Goal: Task Accomplishment & Management: Complete application form

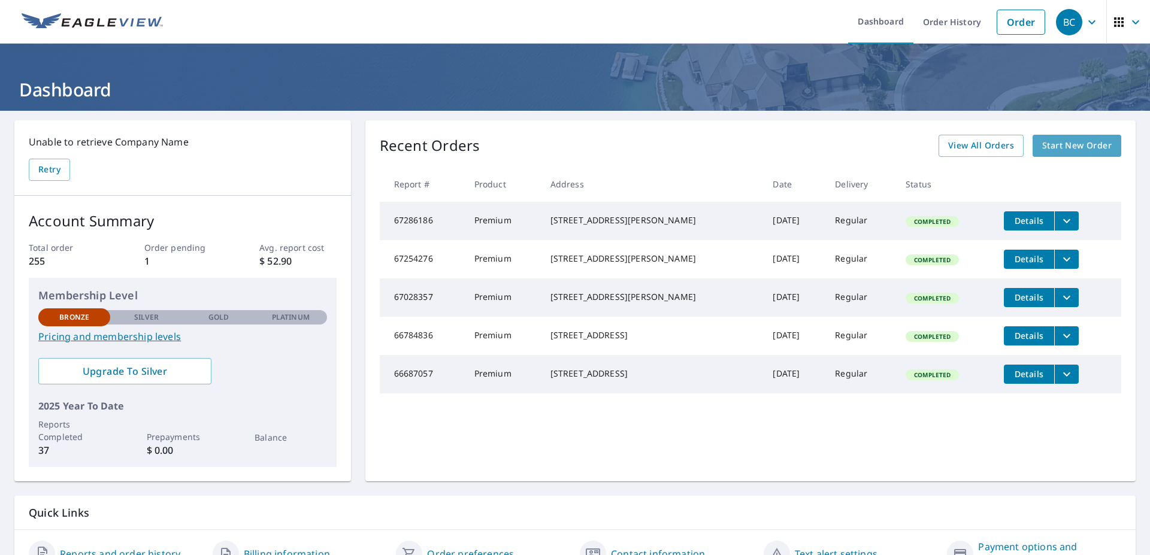
click at [1065, 141] on span "Start New Order" at bounding box center [1076, 145] width 69 height 15
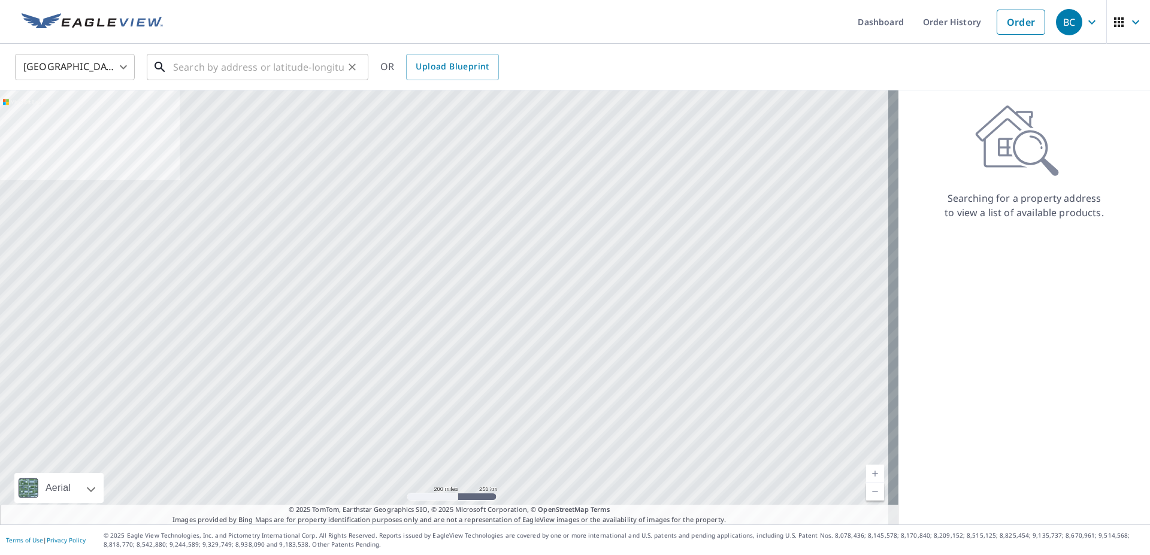
click at [183, 66] on input "text" at bounding box center [258, 67] width 171 height 34
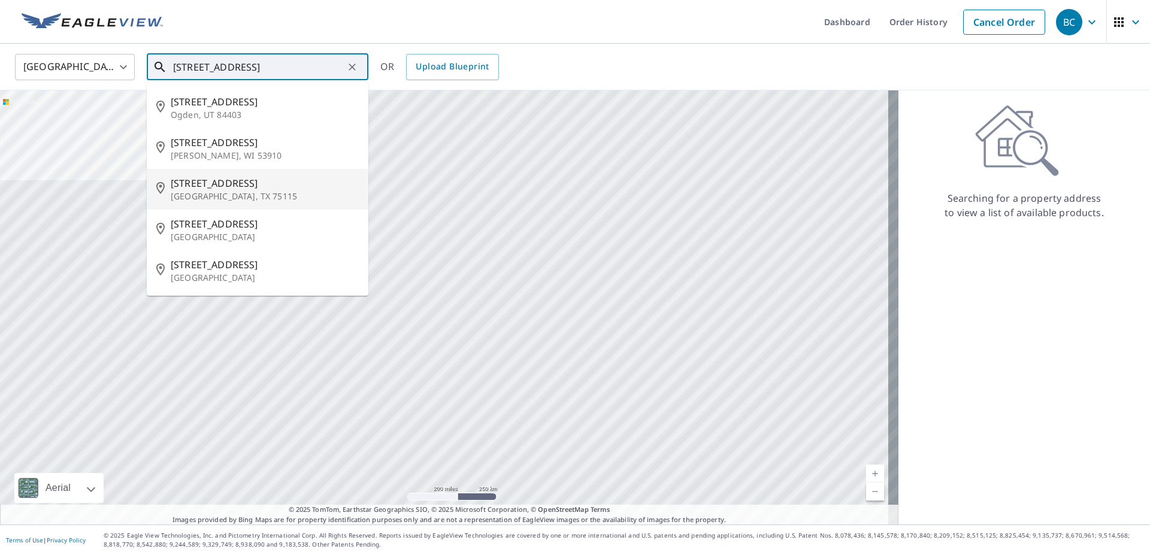
click at [211, 197] on p "[GEOGRAPHIC_DATA], TX 75115" at bounding box center [265, 196] width 188 height 12
type input "[STREET_ADDRESS][PERSON_NAME]"
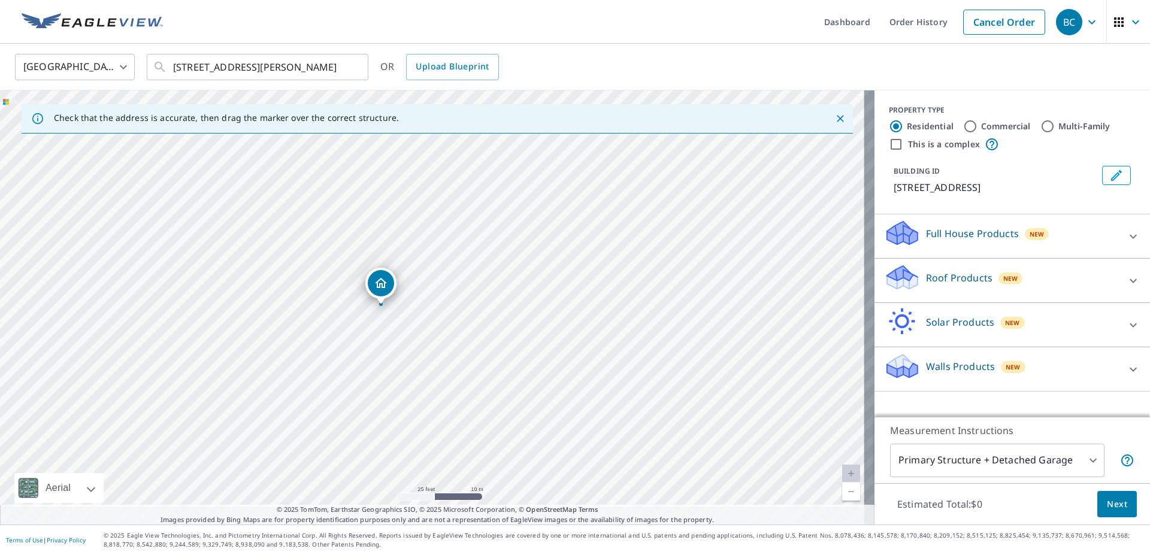
drag, startPoint x: 407, startPoint y: 378, endPoint x: 408, endPoint y: 210, distance: 168.3
click at [408, 210] on div "[STREET_ADDRESS][PERSON_NAME]" at bounding box center [437, 307] width 874 height 434
click at [901, 277] on icon at bounding box center [902, 273] width 31 height 15
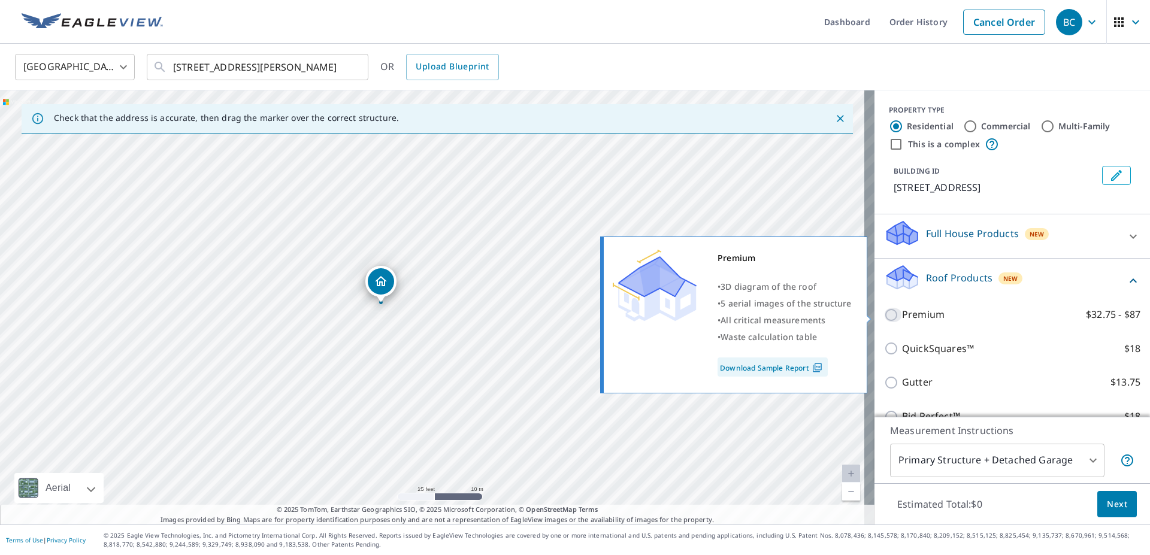
click at [884, 317] on input "Premium $32.75 - $87" at bounding box center [893, 315] width 18 height 14
checkbox input "true"
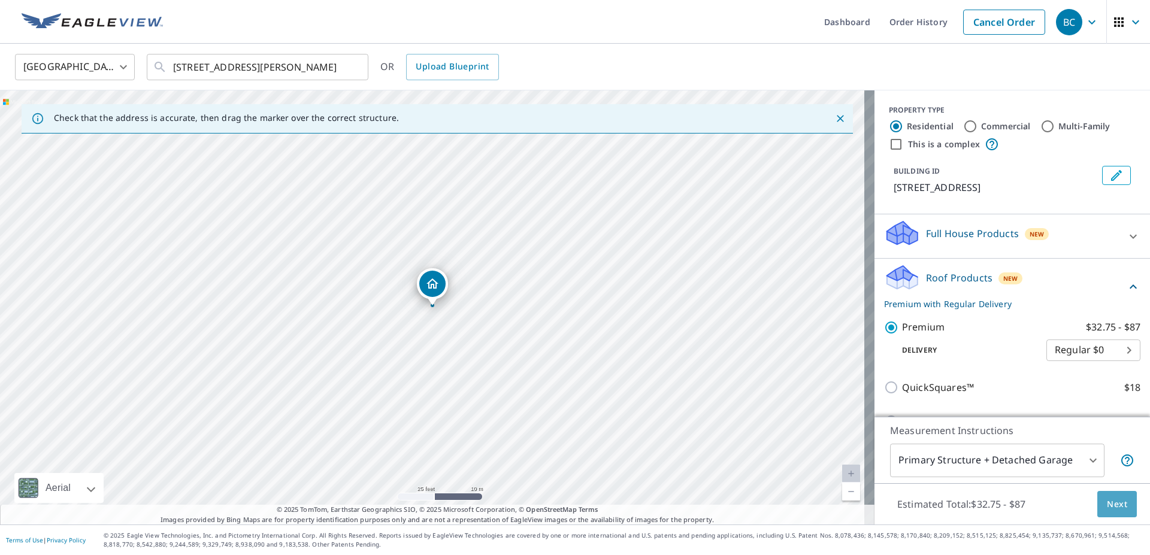
click at [1107, 503] on span "Next" at bounding box center [1117, 504] width 20 height 15
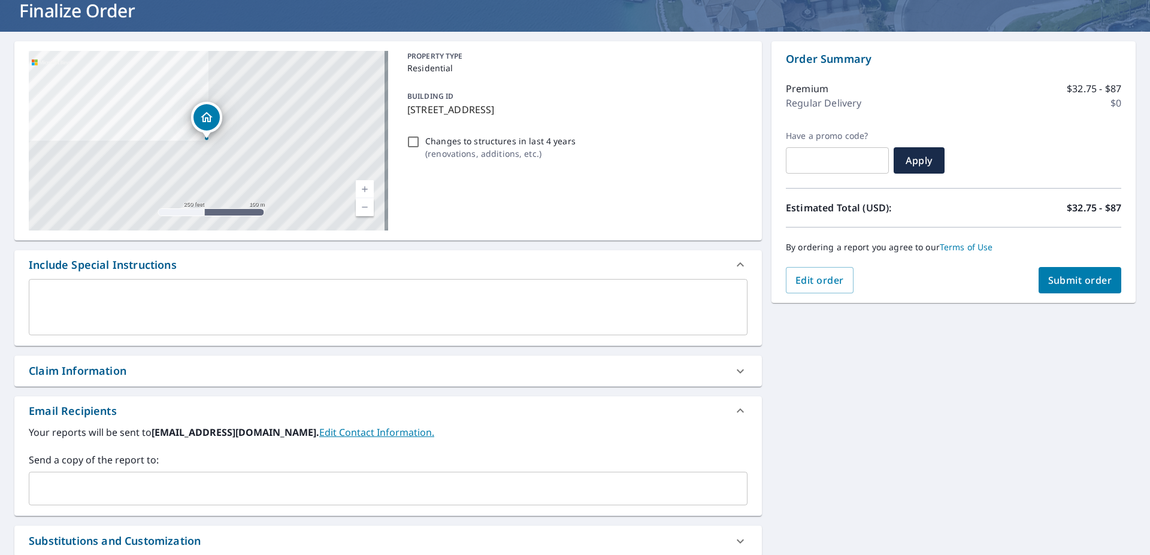
scroll to position [158, 0]
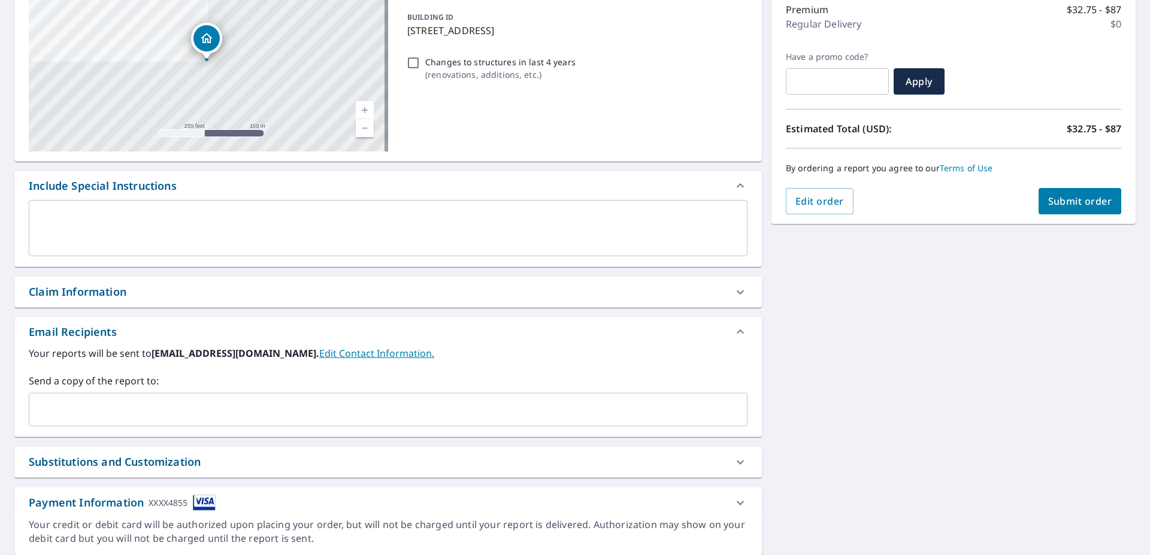
click at [89, 401] on input "text" at bounding box center [379, 409] width 690 height 23
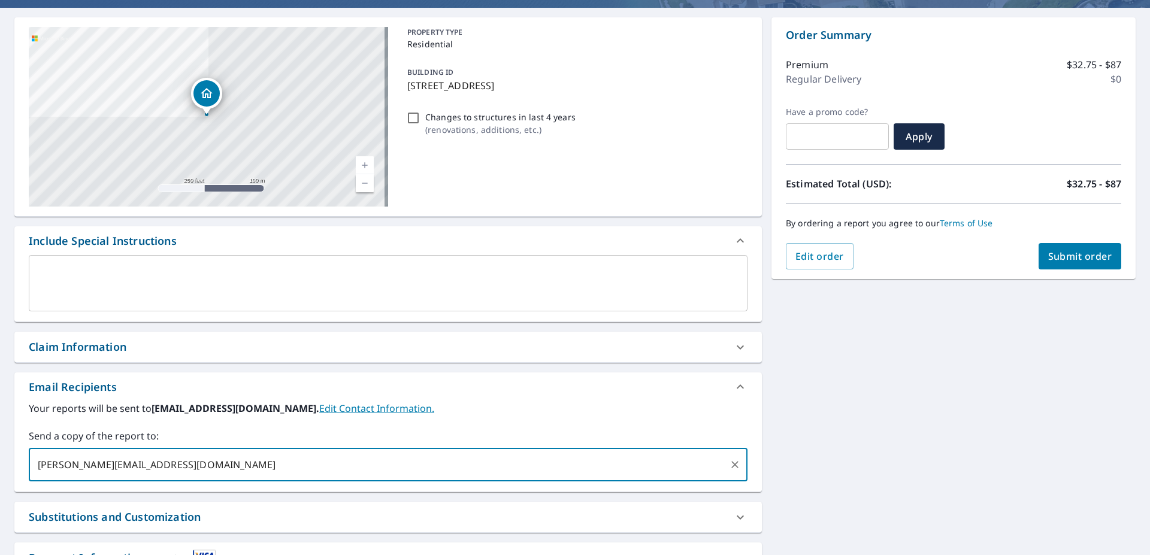
scroll to position [79, 0]
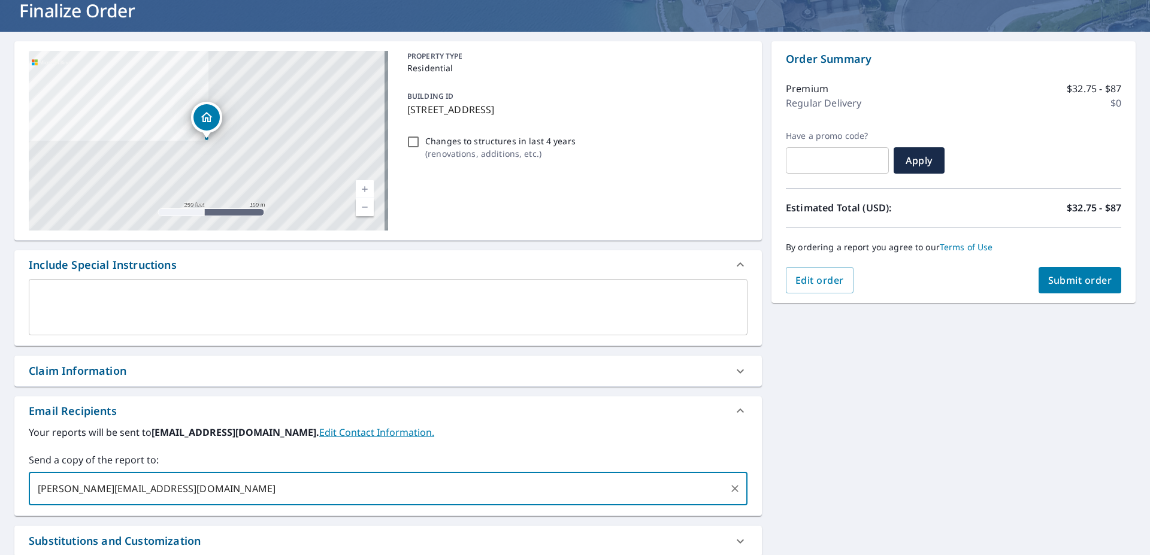
type input "[PERSON_NAME][EMAIL_ADDRESS][DOMAIN_NAME]"
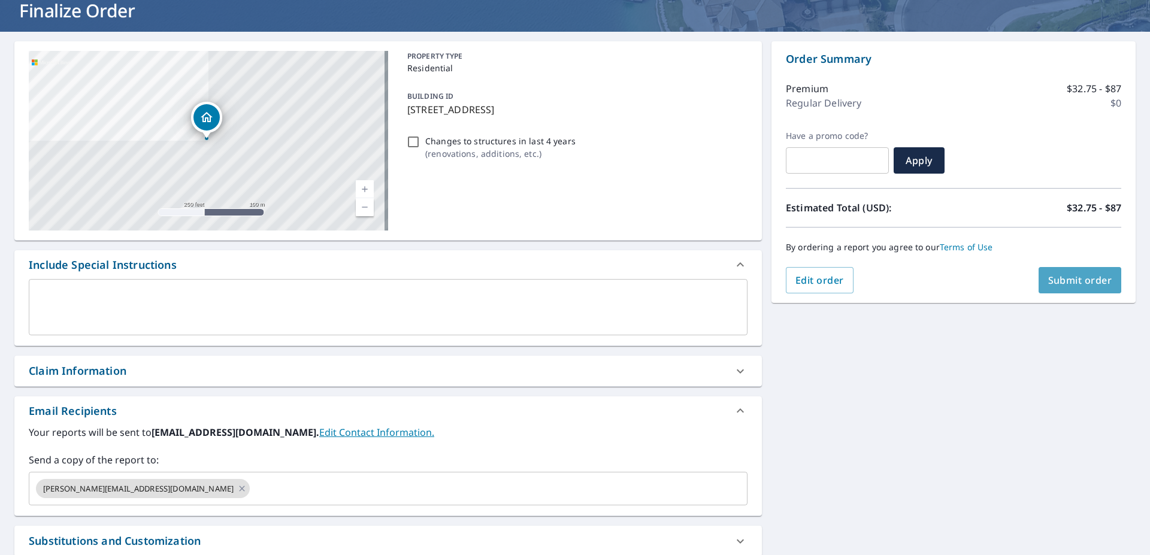
click at [1062, 284] on span "Submit order" at bounding box center [1080, 280] width 64 height 13
